Goal: Navigation & Orientation: Understand site structure

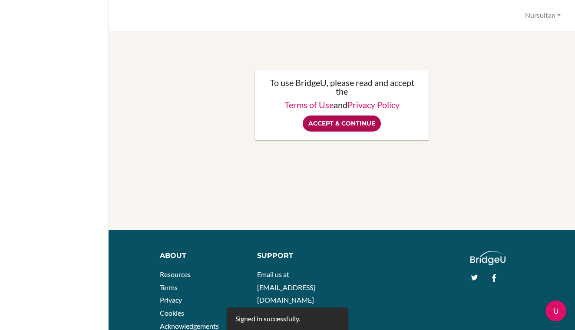
click at [346, 124] on input "Accept & Continue" at bounding box center [342, 124] width 78 height 16
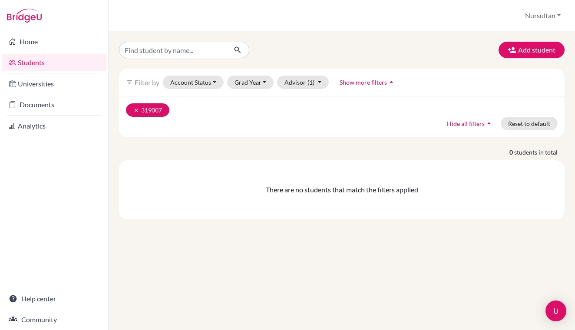
click at [137, 109] on icon "clear" at bounding box center [136, 110] width 6 height 6
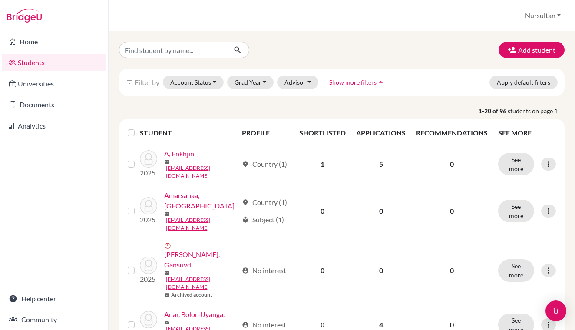
click at [550, 9] on button "Nursultan" at bounding box center [542, 15] width 43 height 17
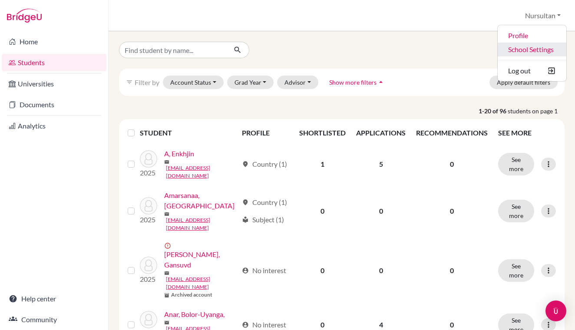
click at [531, 48] on link "School Settings" at bounding box center [532, 50] width 69 height 14
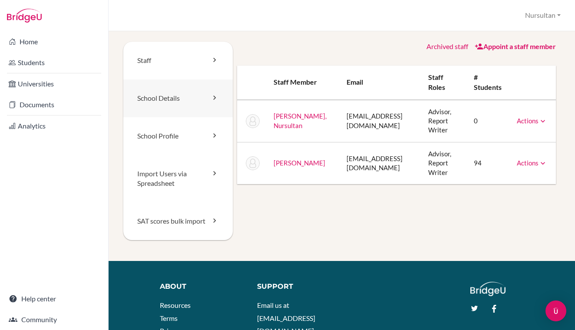
click at [167, 102] on link "School Details" at bounding box center [177, 98] width 109 height 38
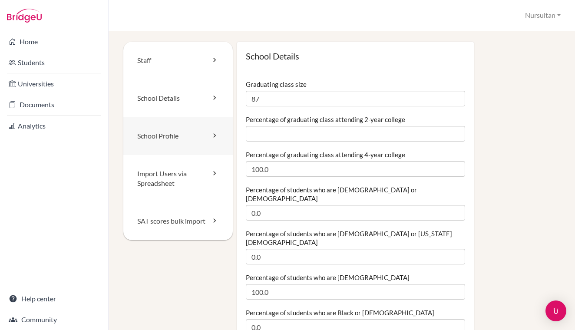
click at [165, 129] on link "School Profile" at bounding box center [177, 136] width 109 height 38
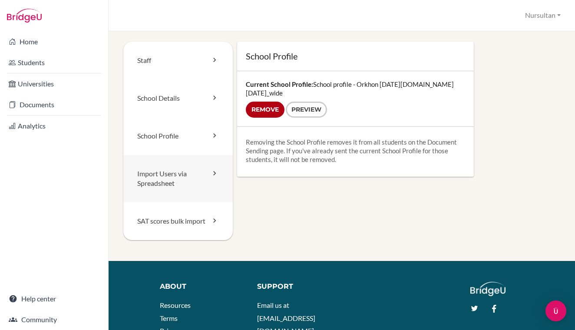
click at [162, 157] on link "Import Users via Spreadsheet" at bounding box center [177, 179] width 109 height 48
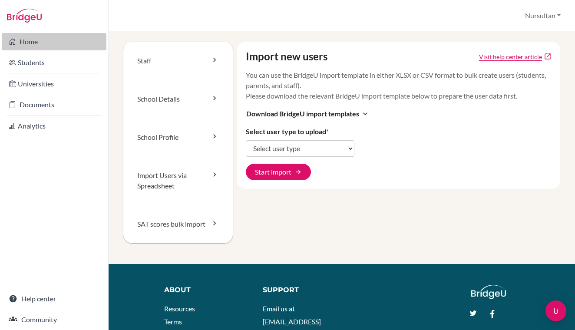
click at [25, 43] on link "Home" at bounding box center [54, 41] width 105 height 17
